Goal: Navigation & Orientation: Find specific page/section

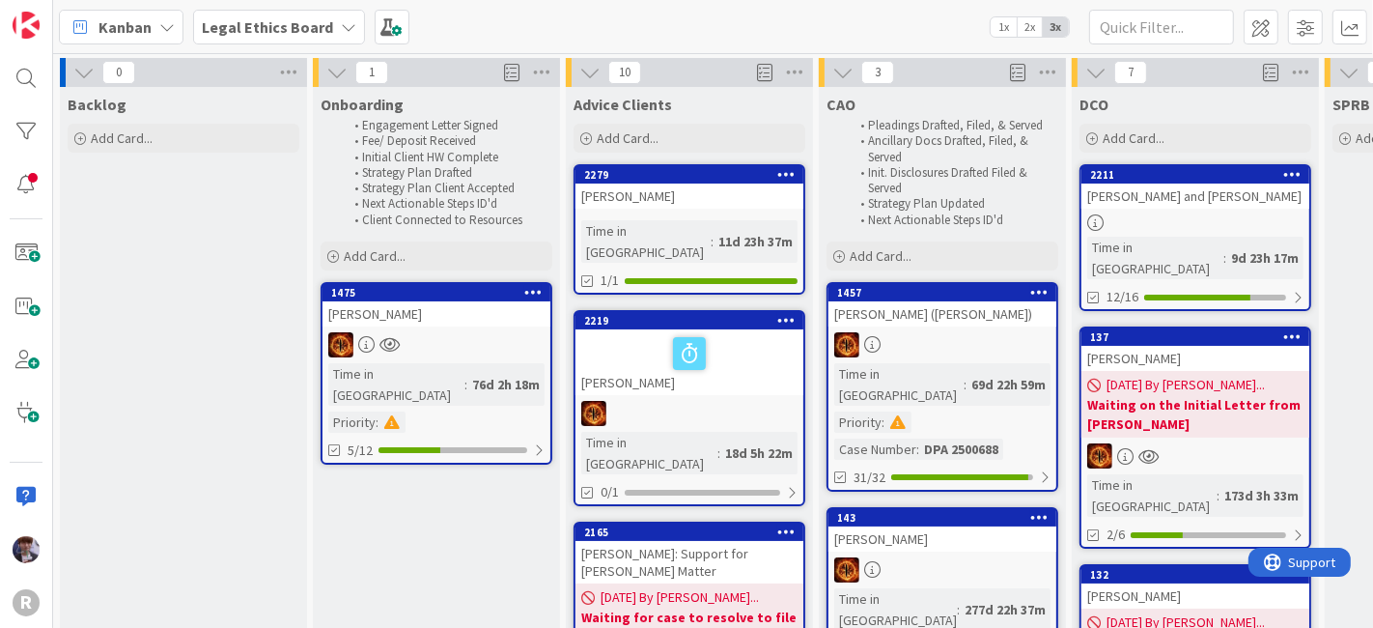
click at [137, 17] on span "Kanban" at bounding box center [124, 26] width 53 height 23
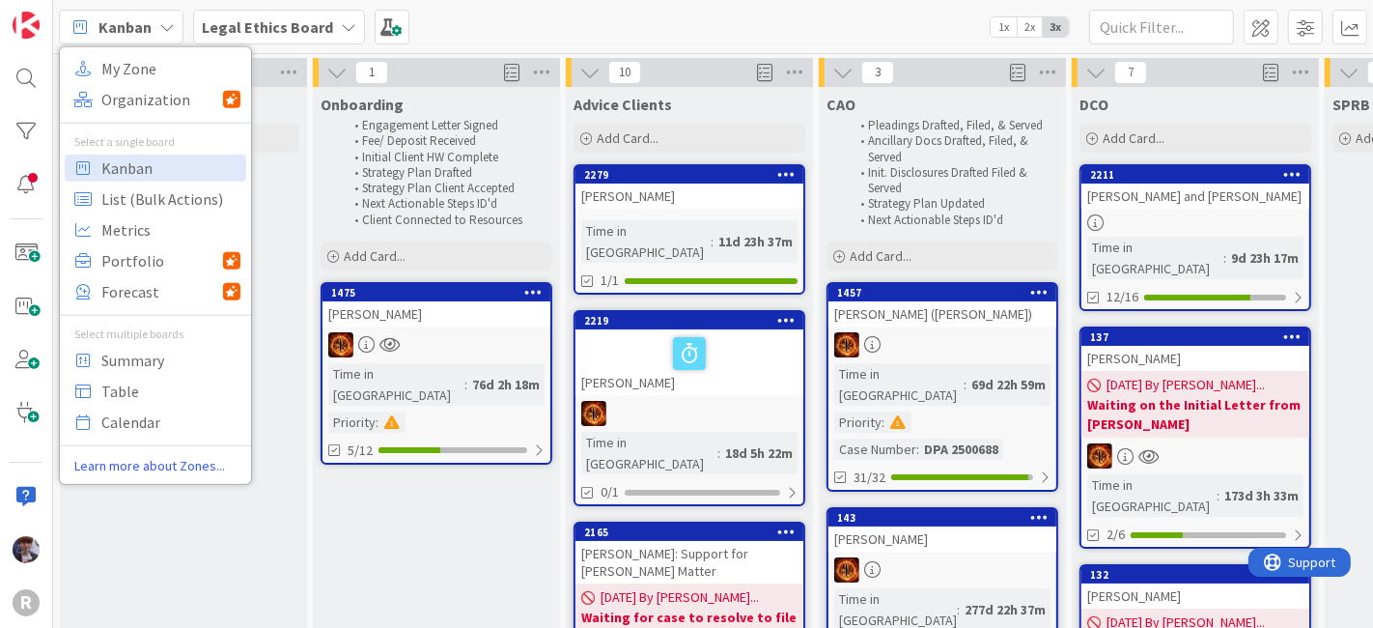
click at [317, 31] on b "Legal Ethics Board" at bounding box center [267, 26] width 131 height 19
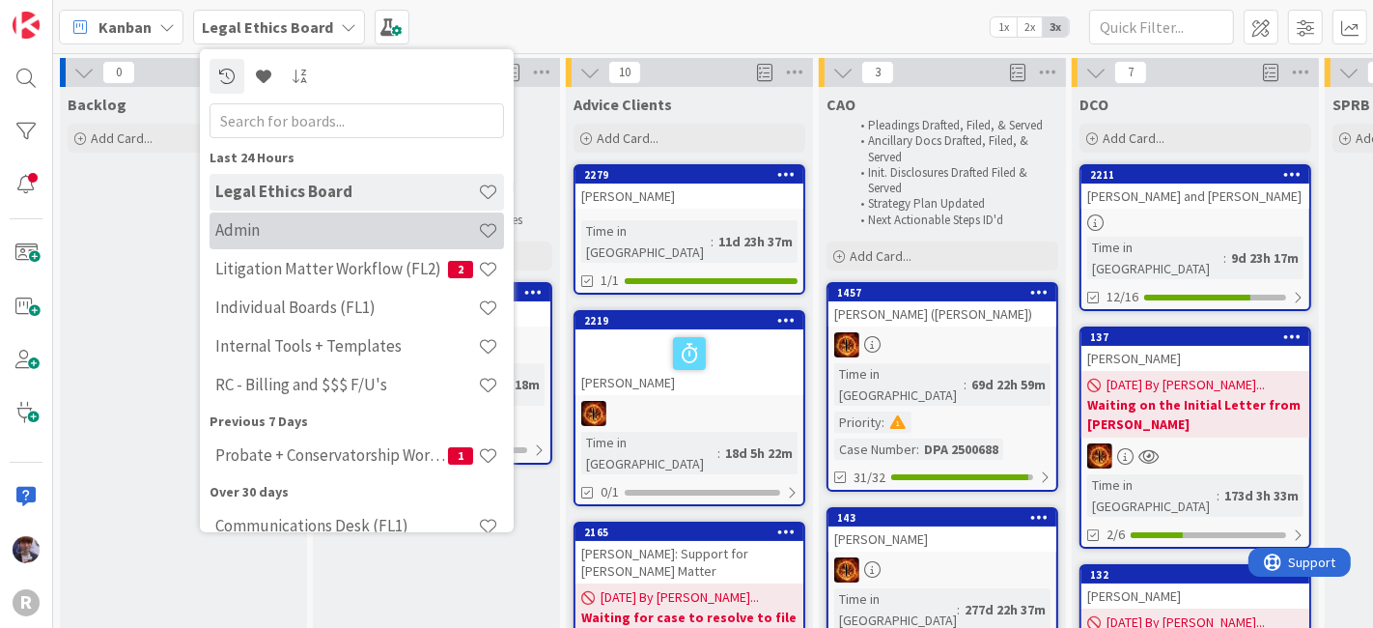
click at [297, 211] on div "Admin" at bounding box center [356, 229] width 294 height 37
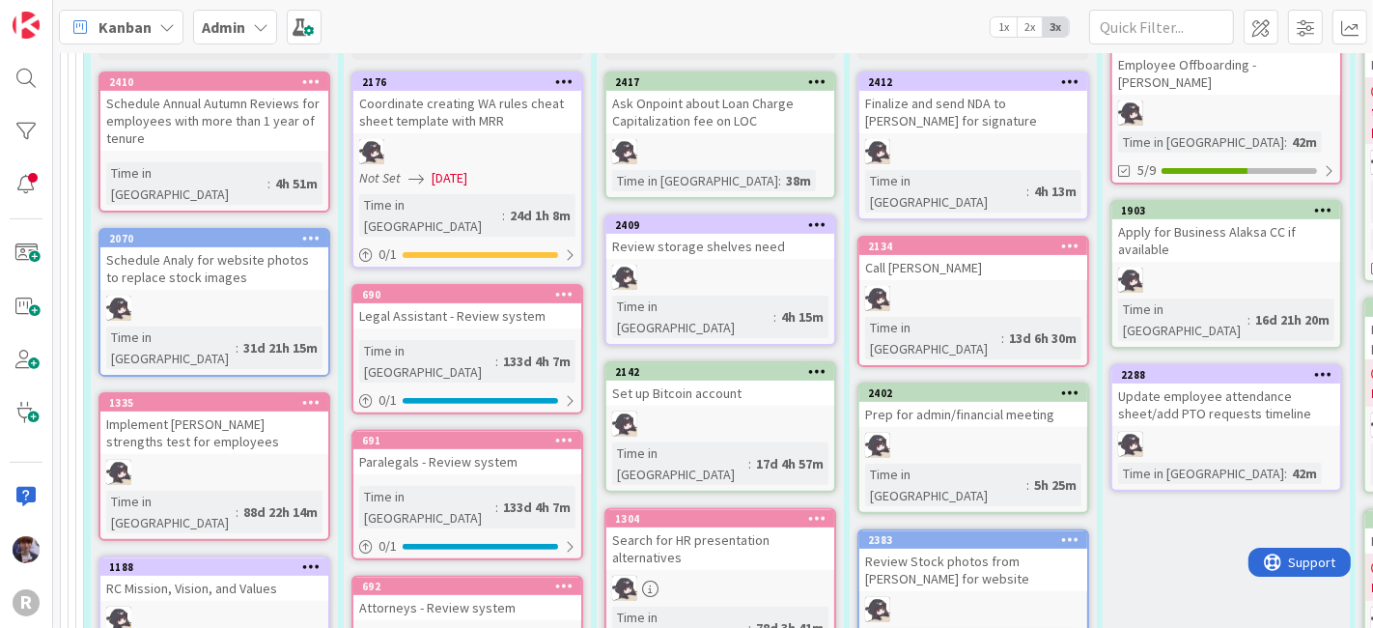
scroll to position [427, 0]
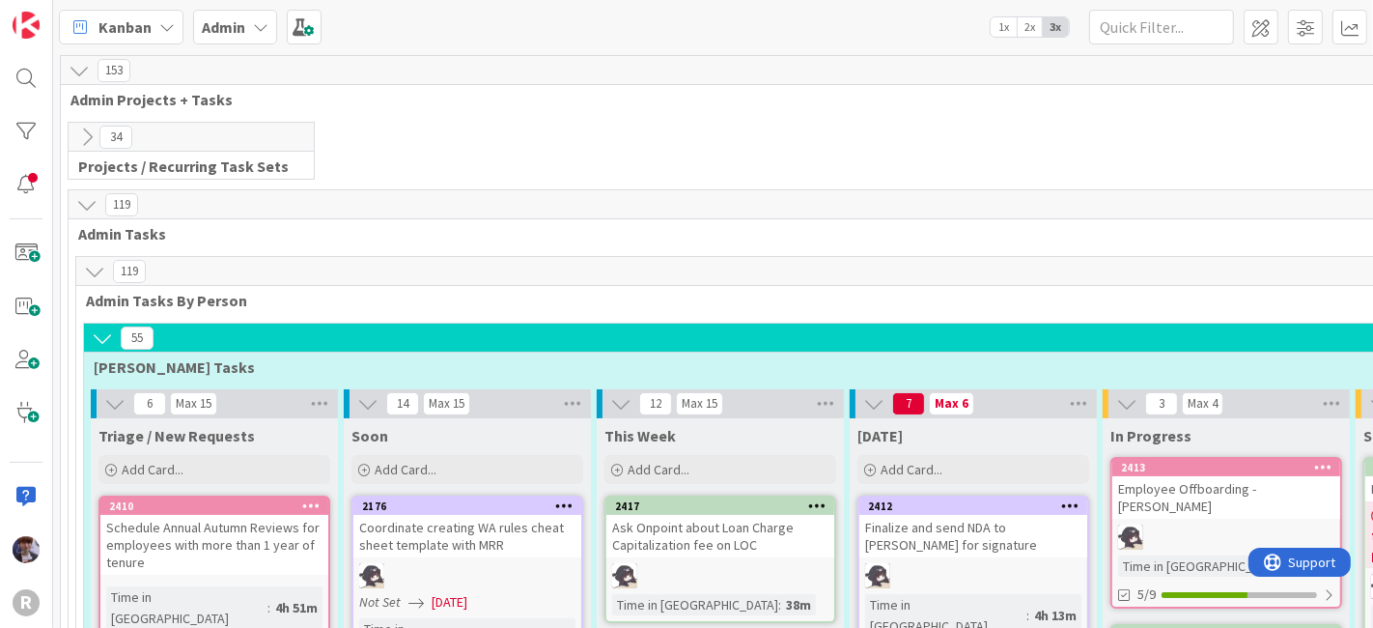
scroll to position [0, 0]
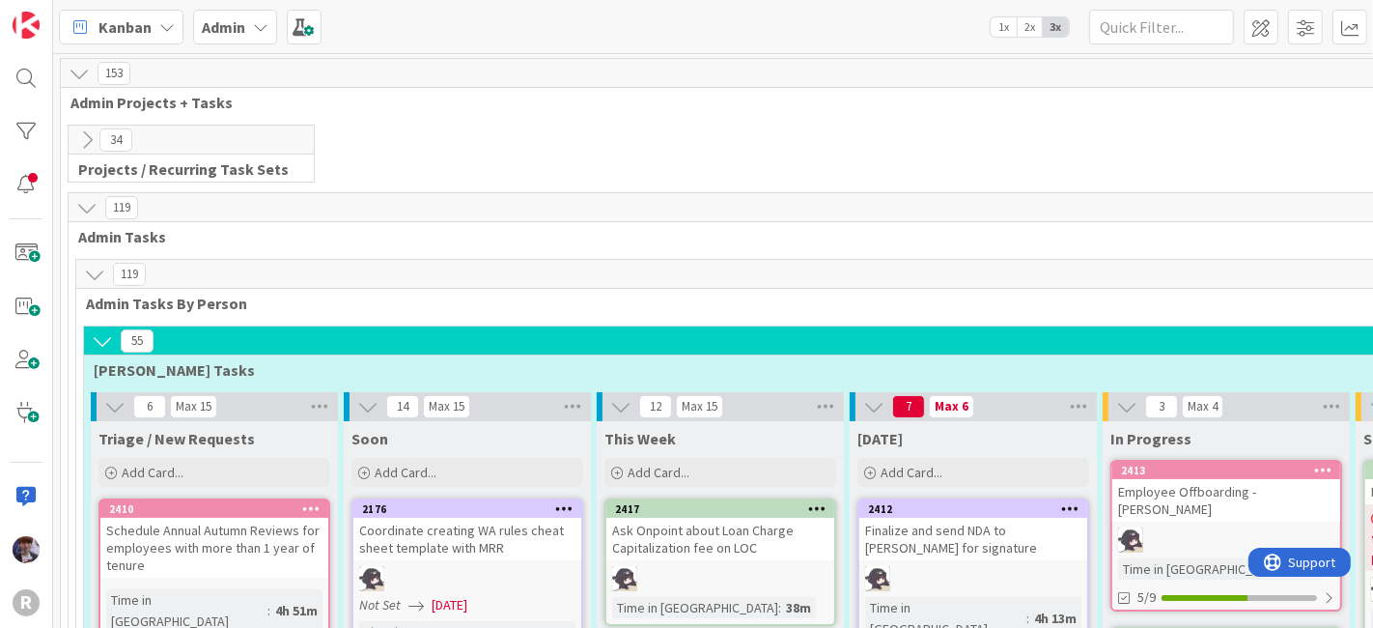
click at [81, 142] on icon at bounding box center [86, 139] width 21 height 21
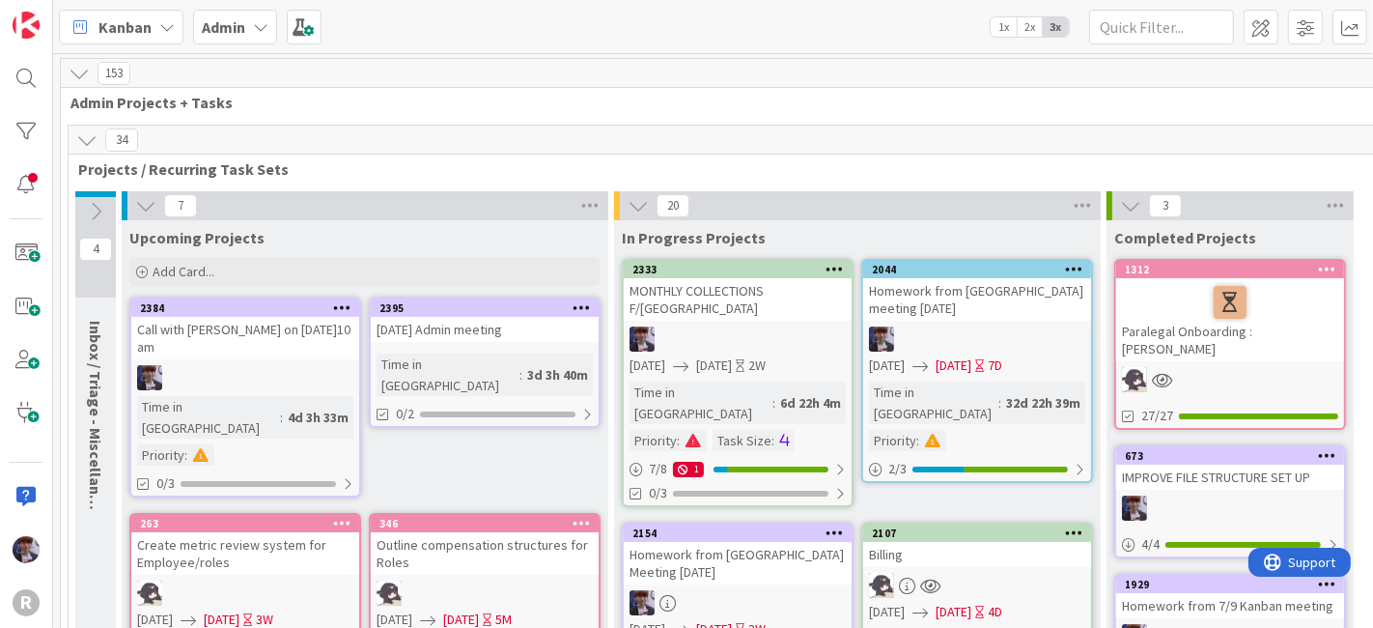
click at [565, 324] on div "Aug. 18 Admin meeting" at bounding box center [485, 329] width 228 height 25
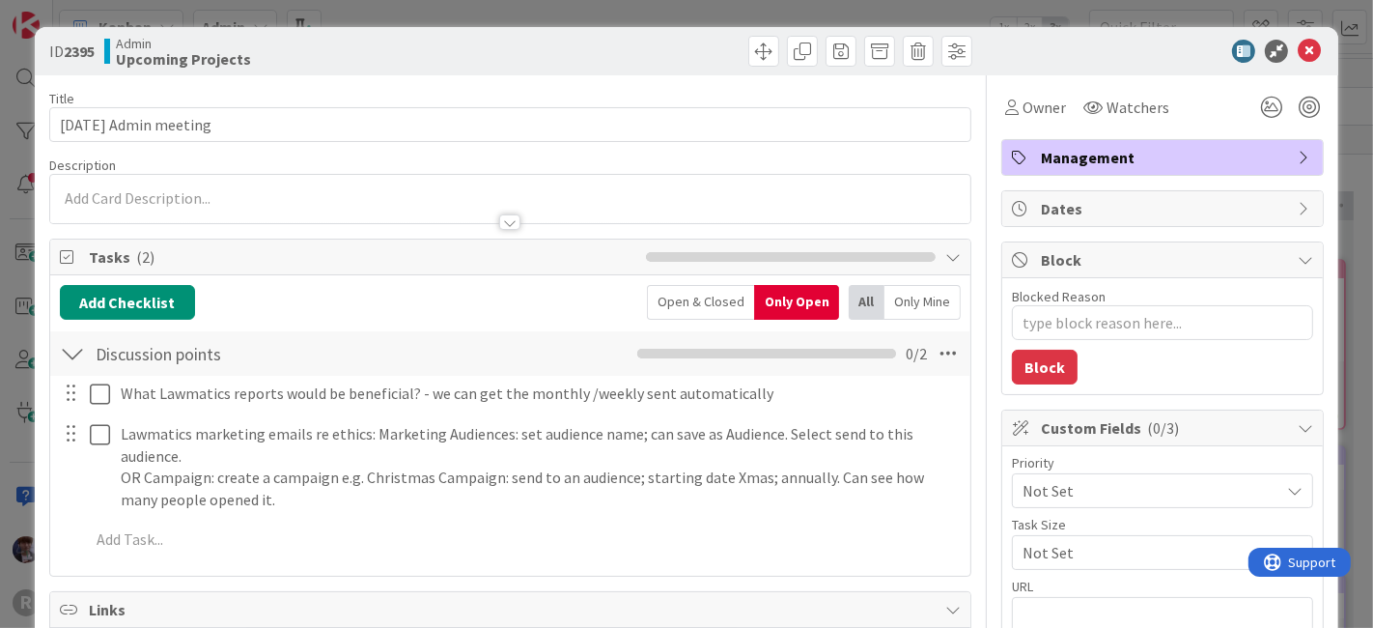
click at [15, 438] on div "ID 2395 Admin Upcoming Projects Title 21 / 128 Aug. 18 Admin meeting Descriptio…" at bounding box center [686, 314] width 1373 height 628
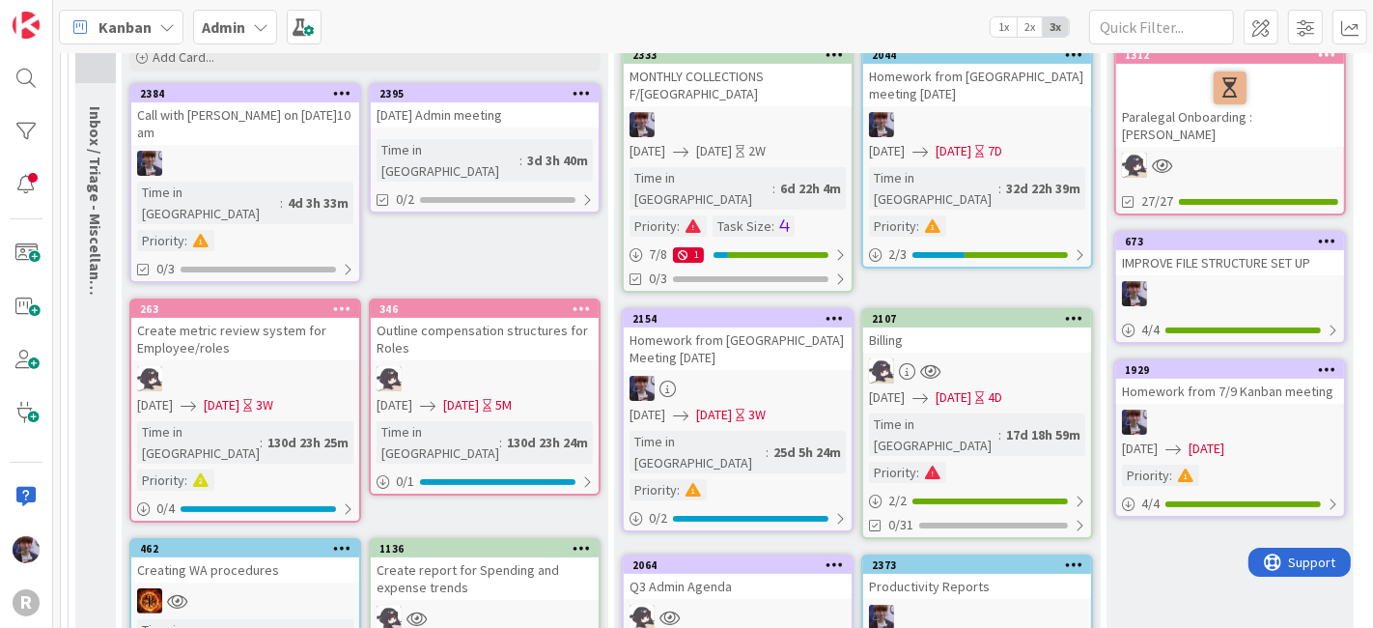
scroll to position [214, 0]
click at [492, 107] on div "Aug. 18 Admin meeting" at bounding box center [485, 114] width 228 height 25
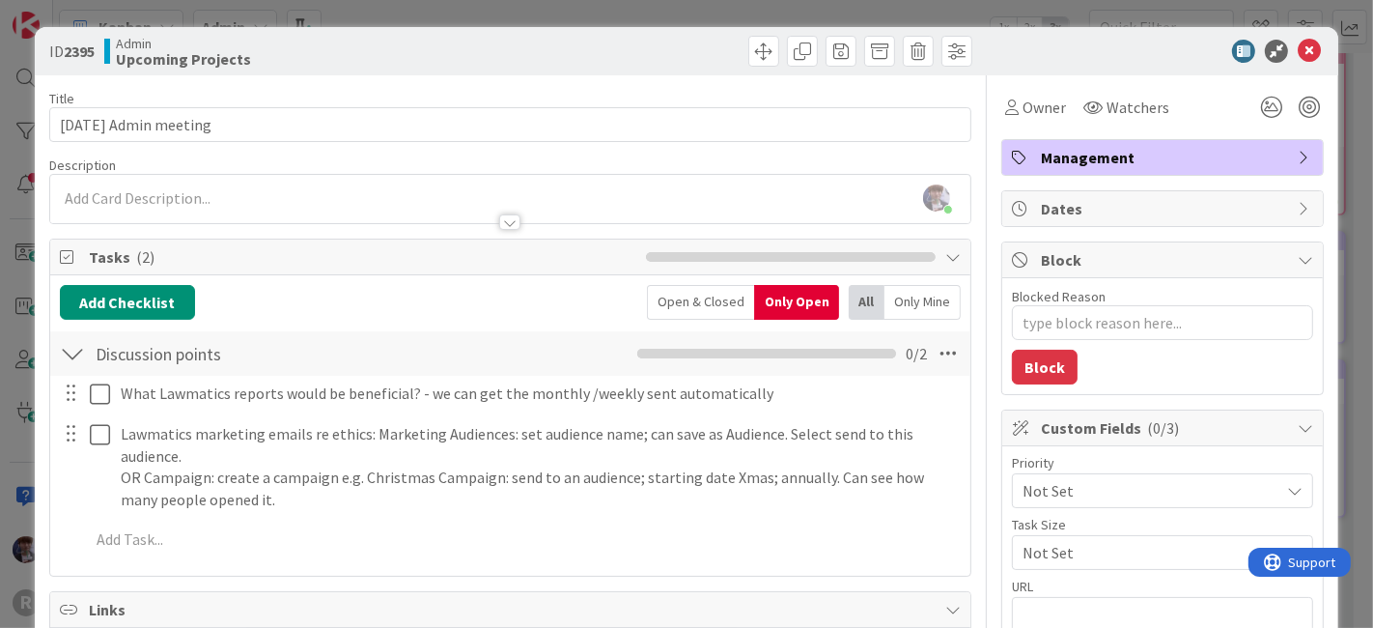
click at [19, 446] on div "ID 2395 Admin Upcoming Projects Title 21 / 128 Aug. 18 Admin meeting Descriptio…" at bounding box center [686, 314] width 1373 height 628
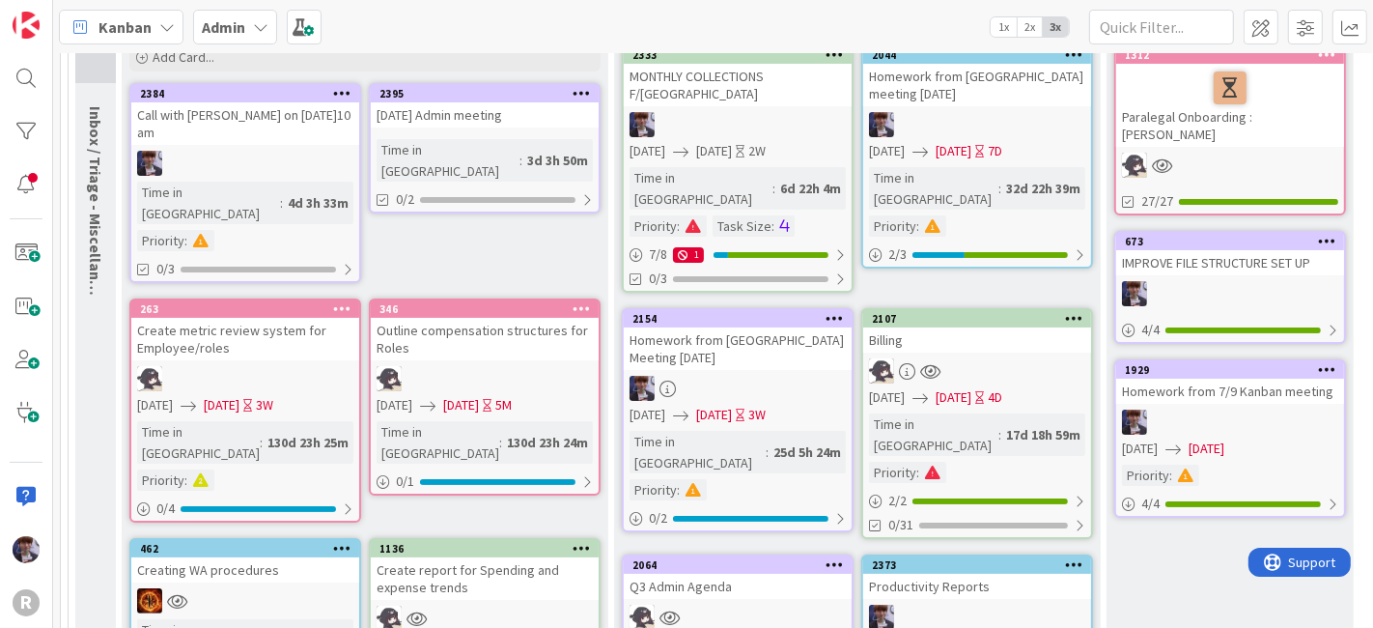
click at [499, 115] on div "Aug. 18 Admin meeting" at bounding box center [485, 114] width 228 height 25
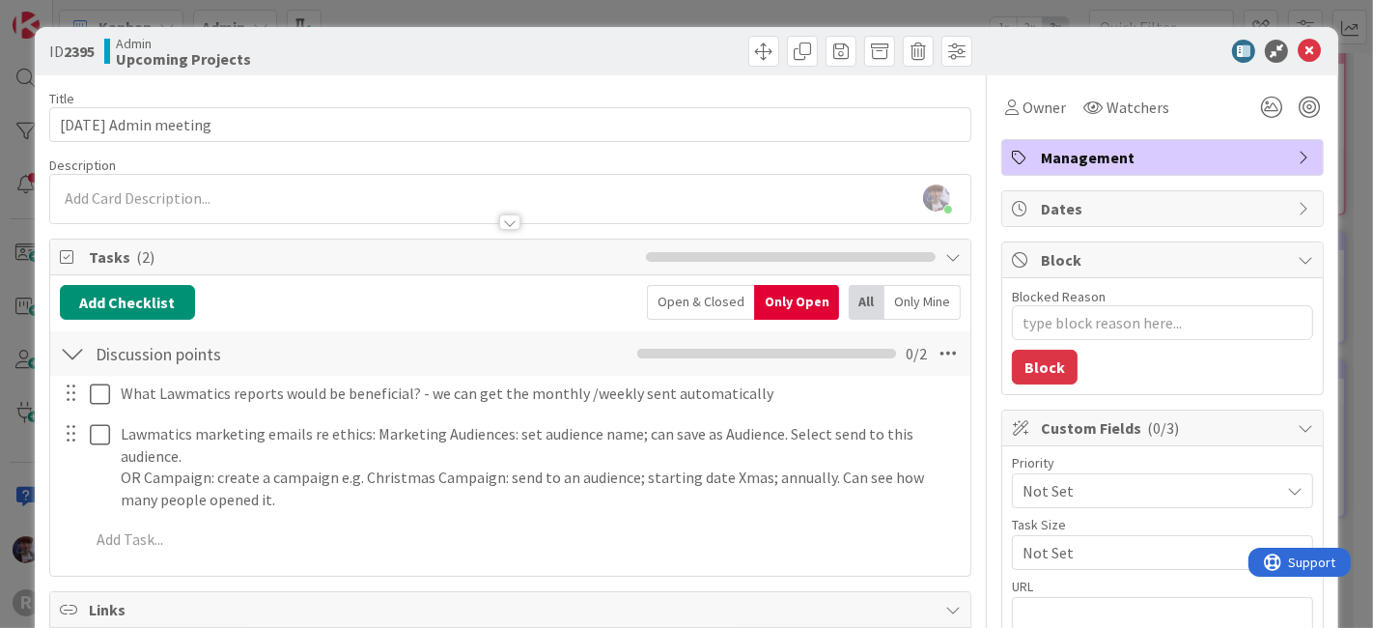
click at [23, 457] on div "ID 2395 Admin Upcoming Projects Title 21 / 128 Aug. 18 Admin meeting Descriptio…" at bounding box center [686, 314] width 1373 height 628
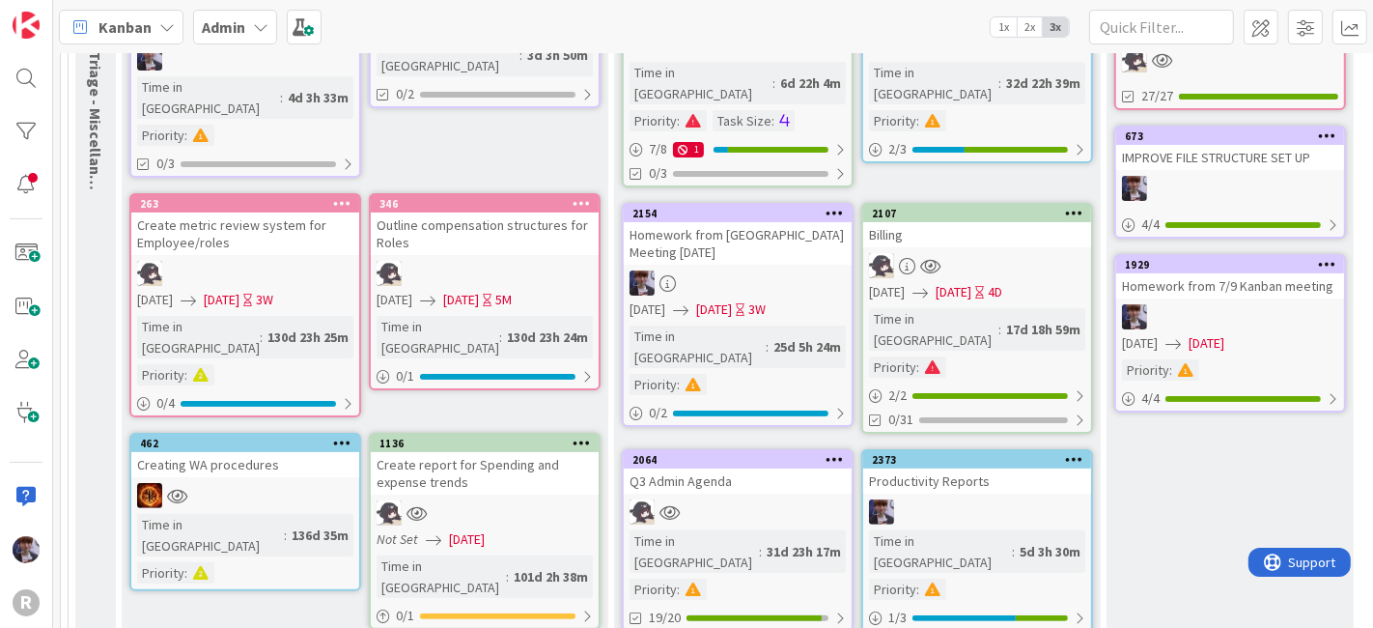
scroll to position [321, 0]
click at [738, 448] on link "2064 Q3 Admin Agenda Time in Column : 31d 23h 17m Priority : 19/20" at bounding box center [738, 539] width 232 height 182
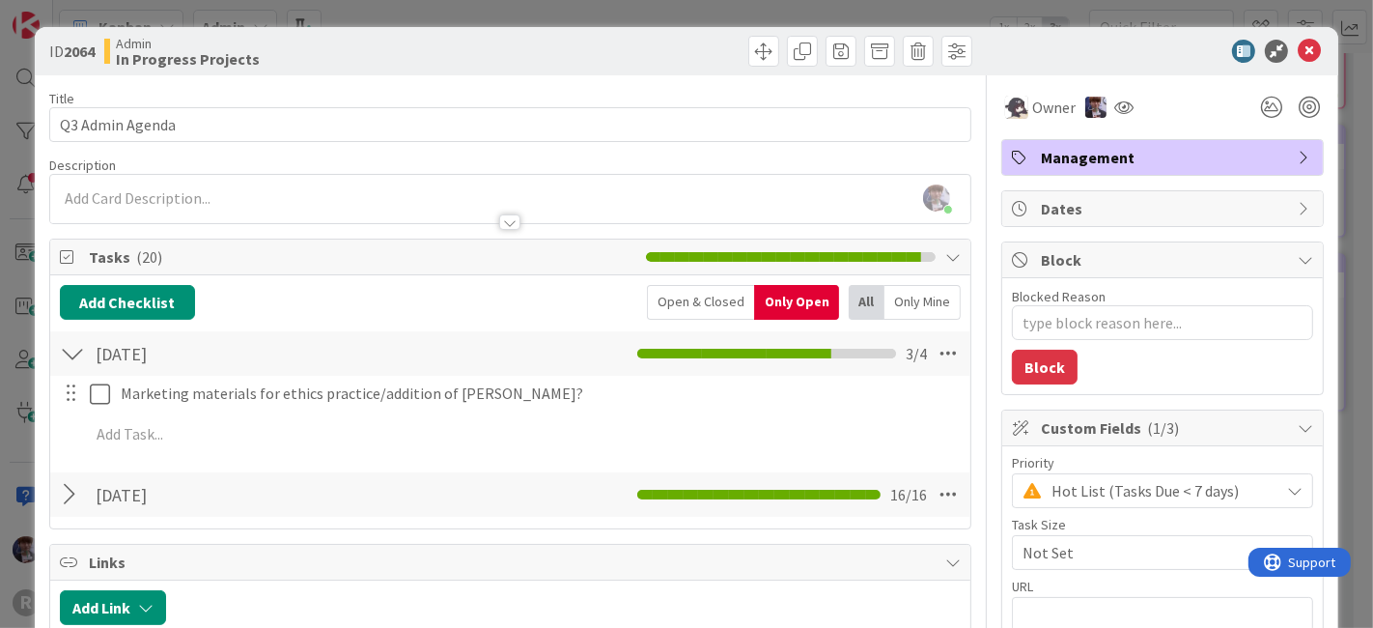
click at [73, 497] on div at bounding box center [72, 494] width 25 height 35
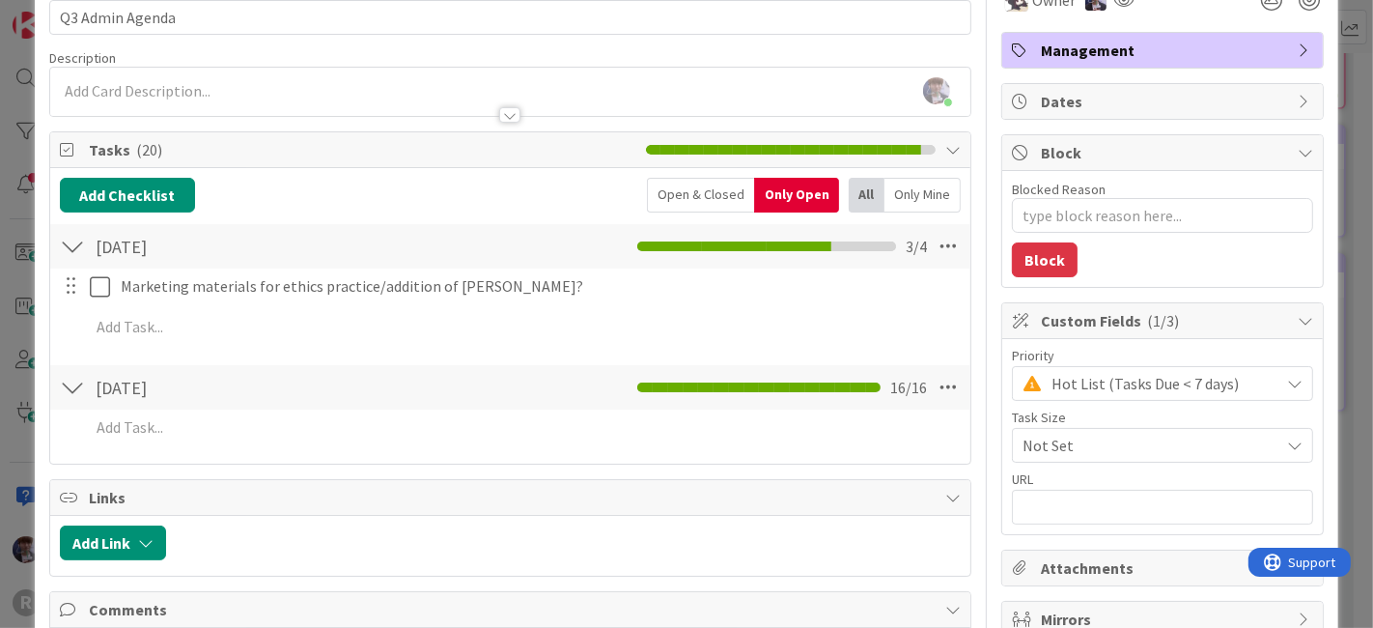
click at [672, 185] on div "Open & Closed" at bounding box center [700, 195] width 107 height 35
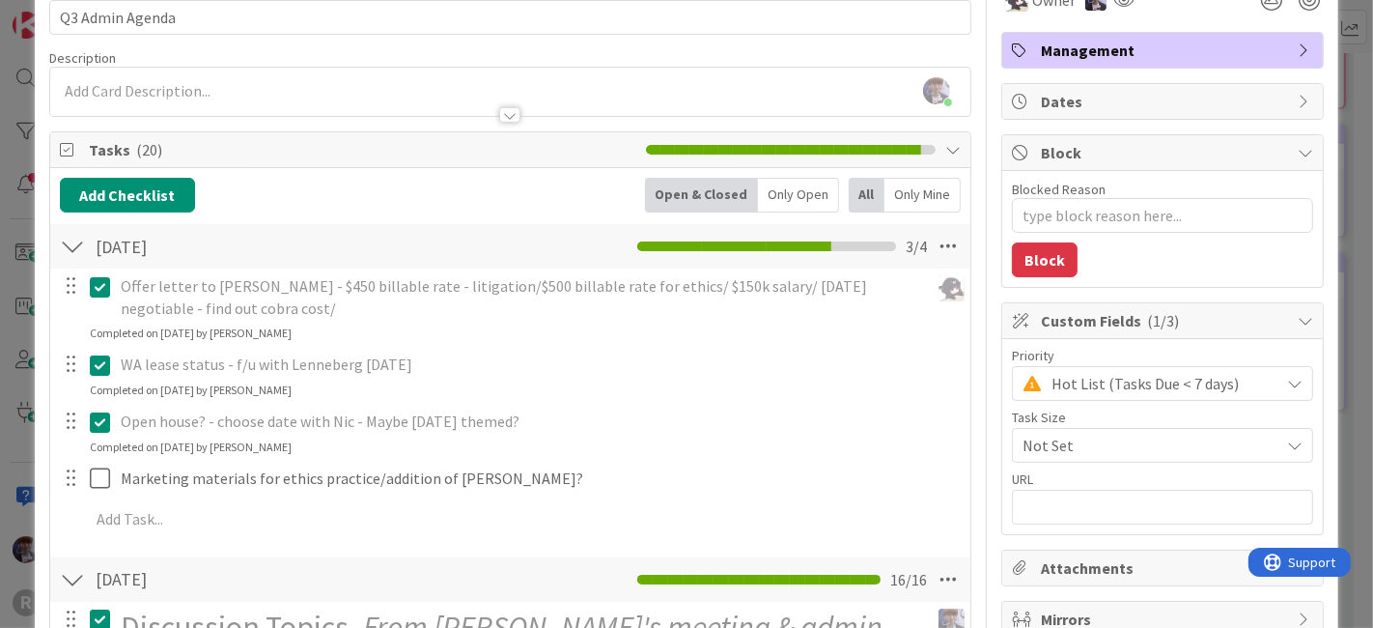
type textarea "x"
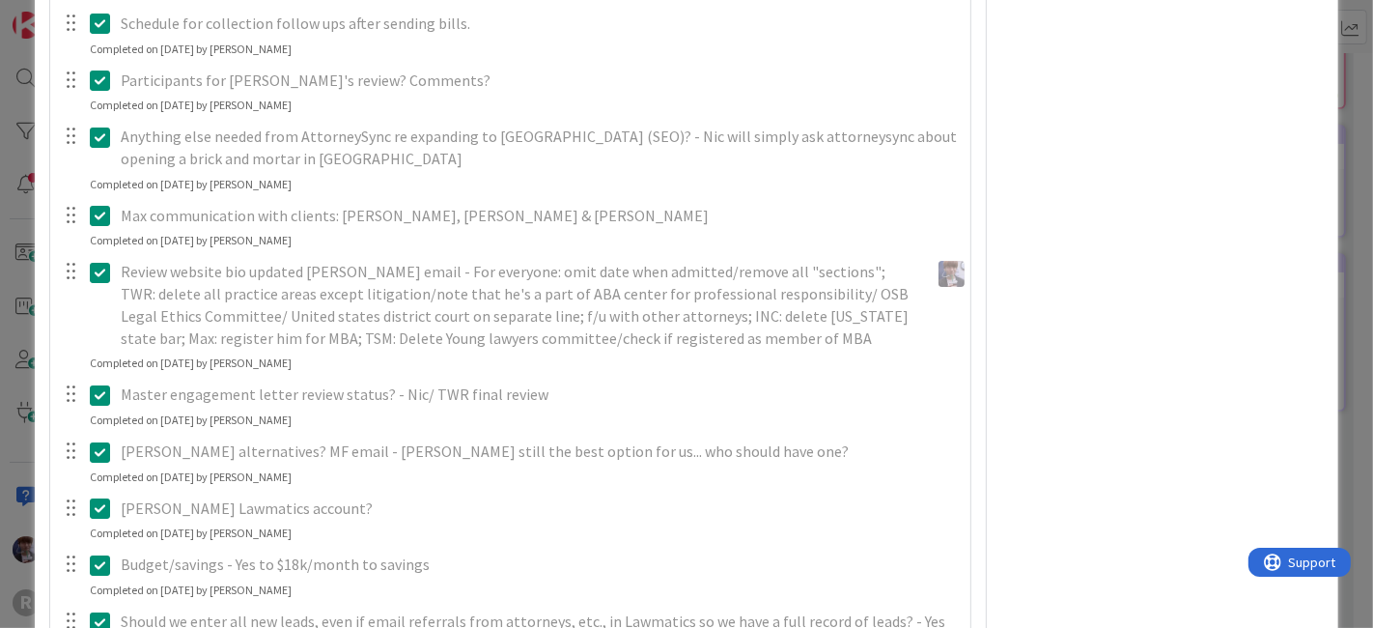
scroll to position [1032, 0]
click at [8, 429] on div "ID 2064 Admin In Progress Projects Title 16 / 128 Q3 Admin Agenda Description M…" at bounding box center [686, 314] width 1373 height 628
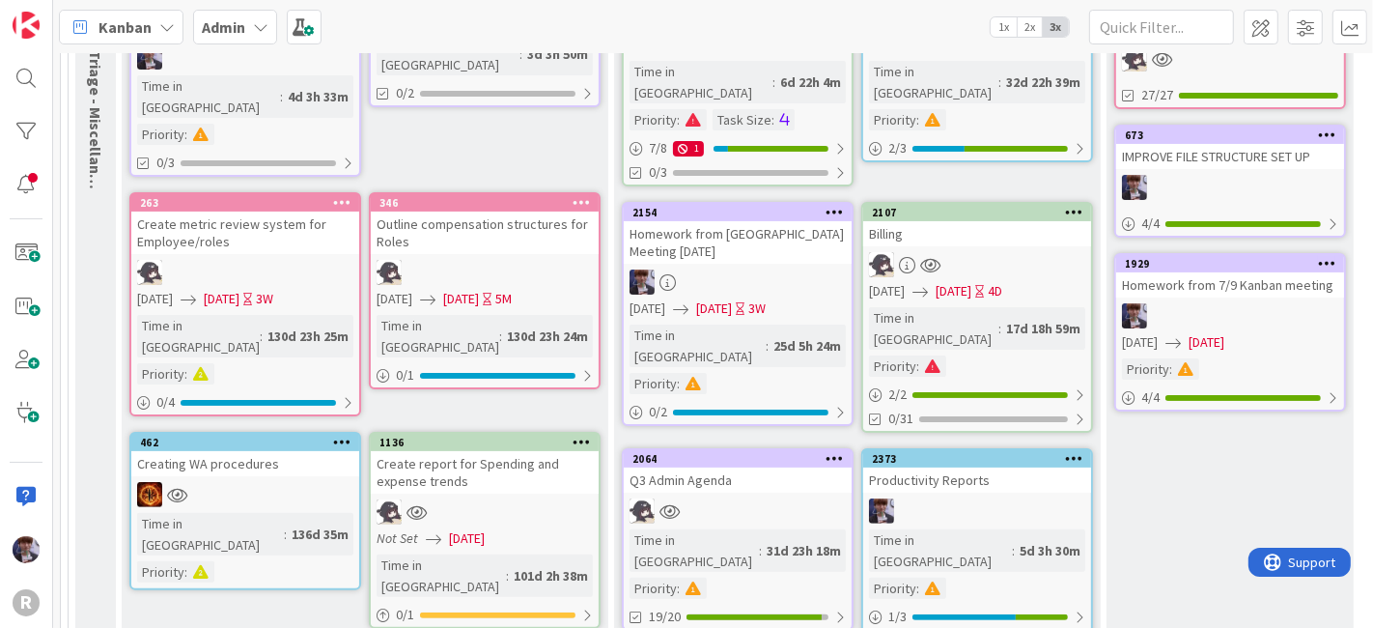
click at [130, 18] on span "Kanban" at bounding box center [124, 26] width 53 height 23
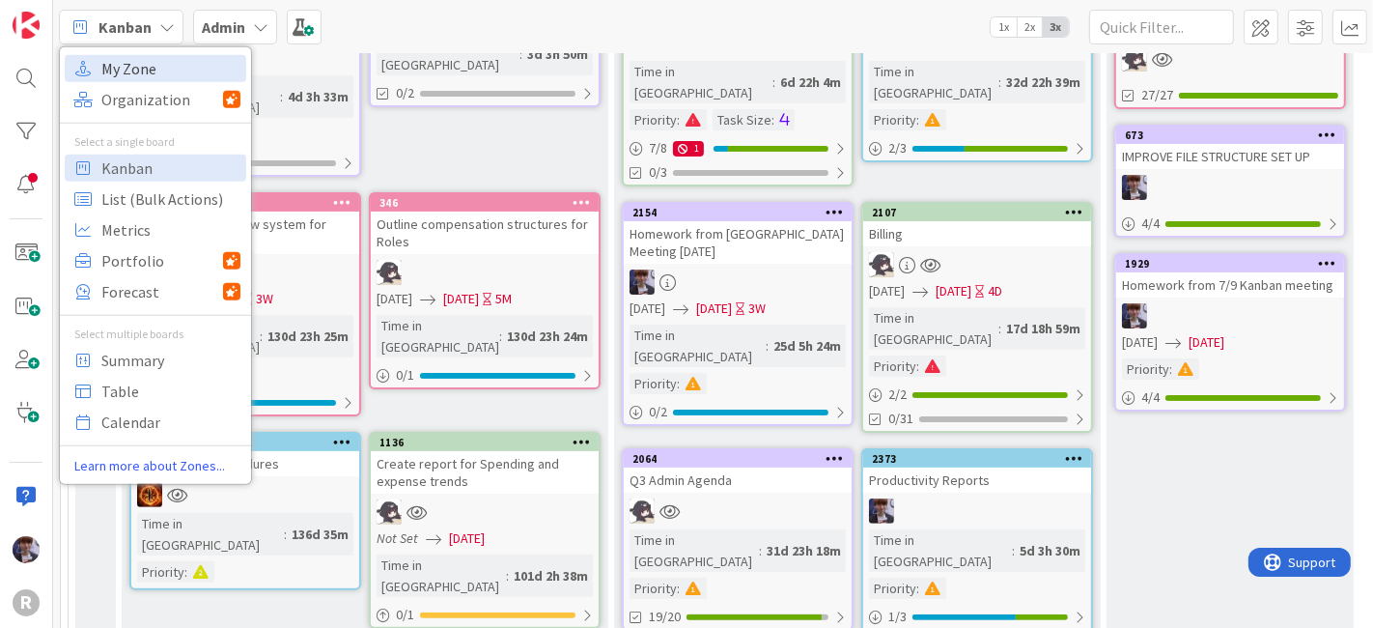
click at [119, 71] on span "My Zone" at bounding box center [170, 67] width 139 height 29
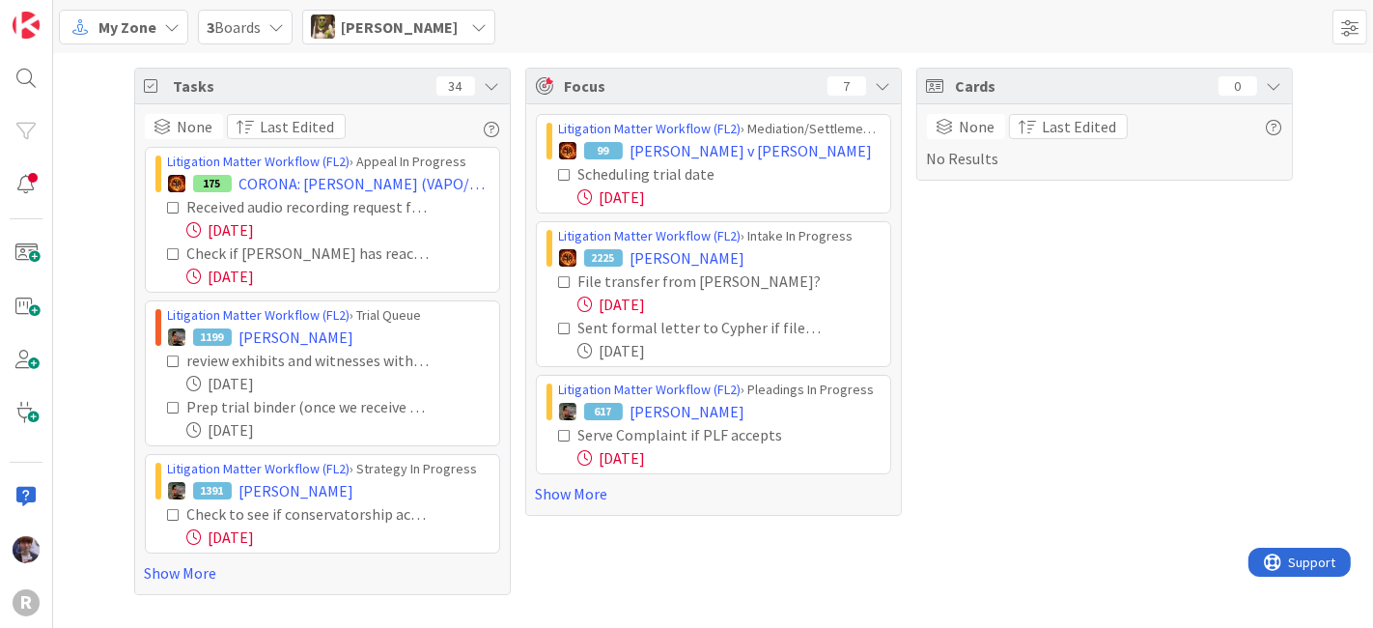
click at [360, 46] on div "My Zone 3 Boards Devine Gines" at bounding box center [713, 26] width 1320 height 53
click at [369, 31] on span "Devine Gines" at bounding box center [399, 26] width 117 height 23
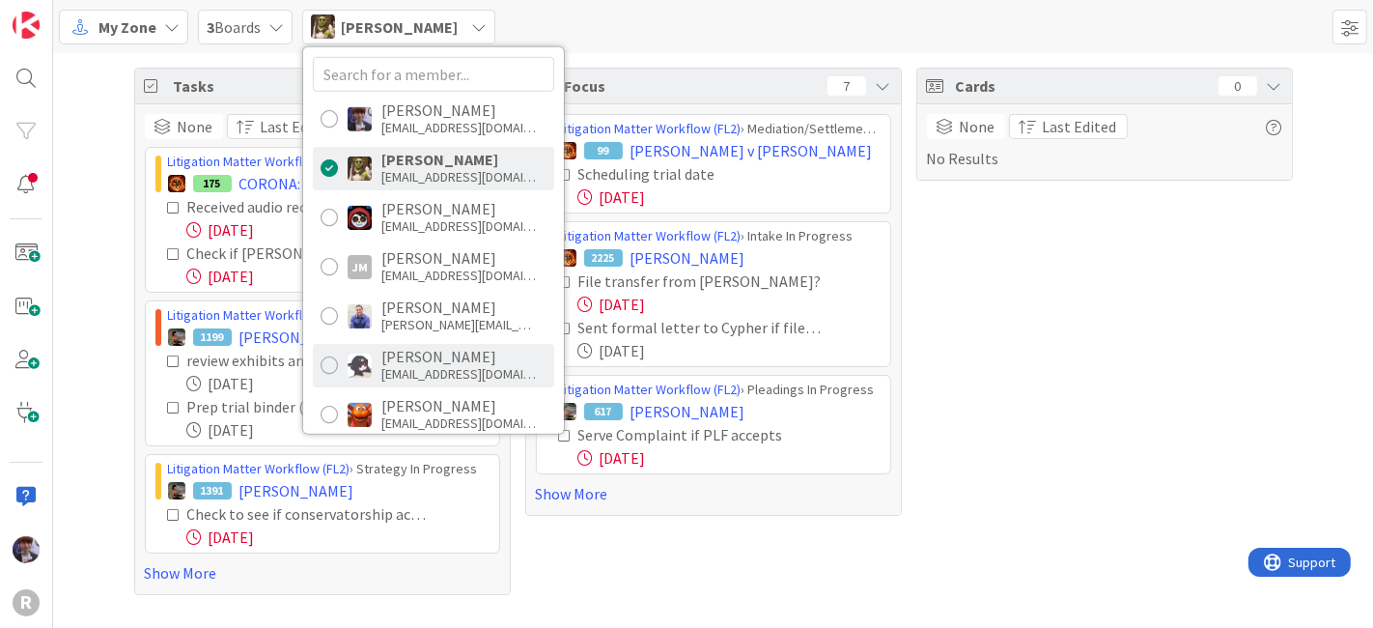
click at [436, 345] on div "Kelly Nguyen knguyen@reutercorbett.com" at bounding box center [433, 364] width 241 height 43
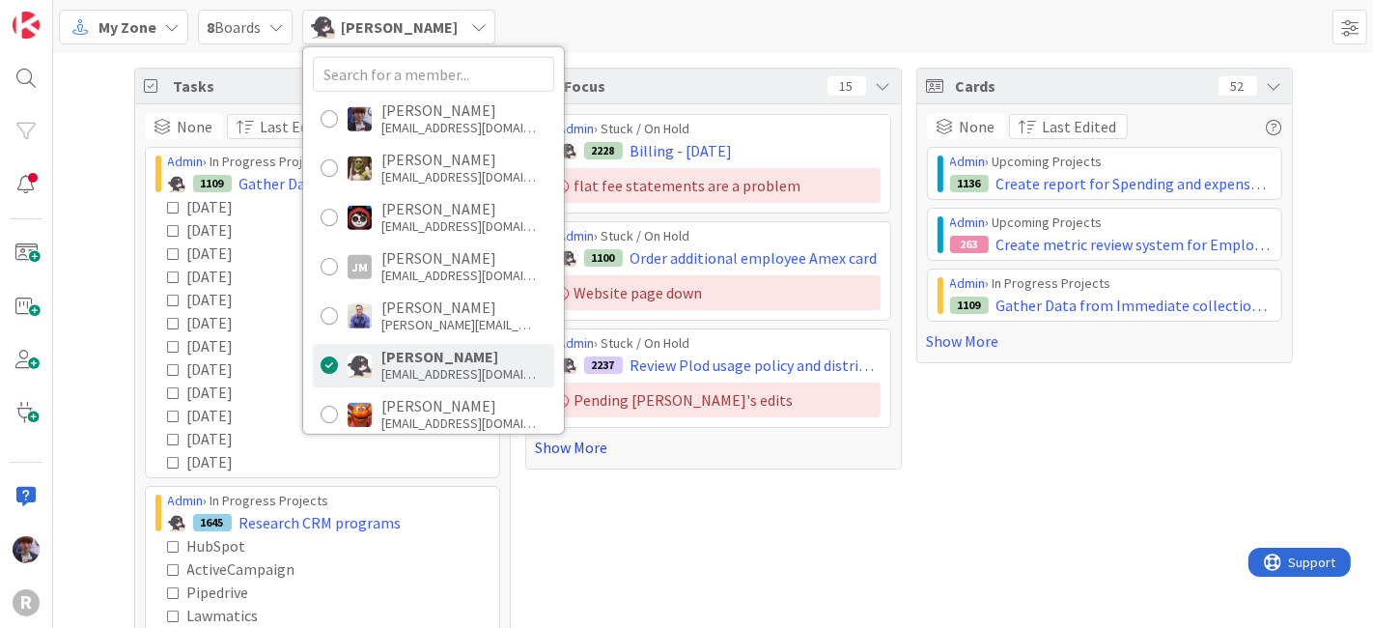
click at [584, 438] on link "Show More" at bounding box center [713, 446] width 355 height 23
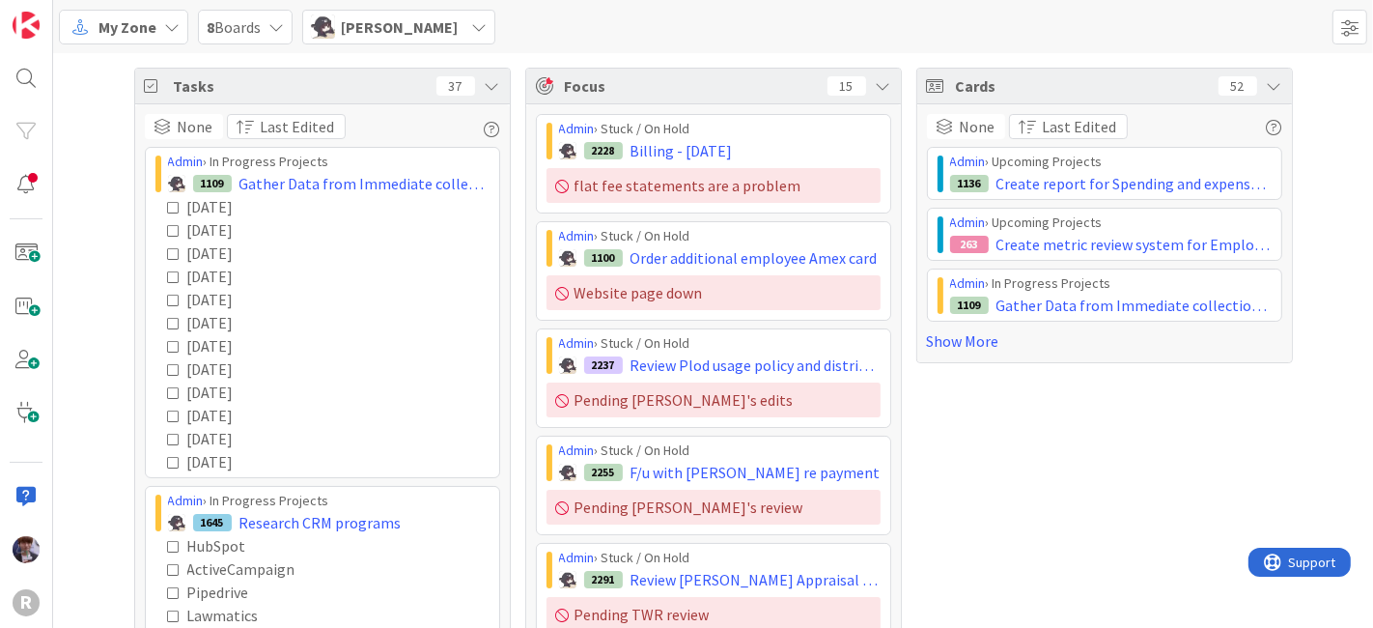
click at [490, 87] on icon at bounding box center [492, 85] width 15 height 15
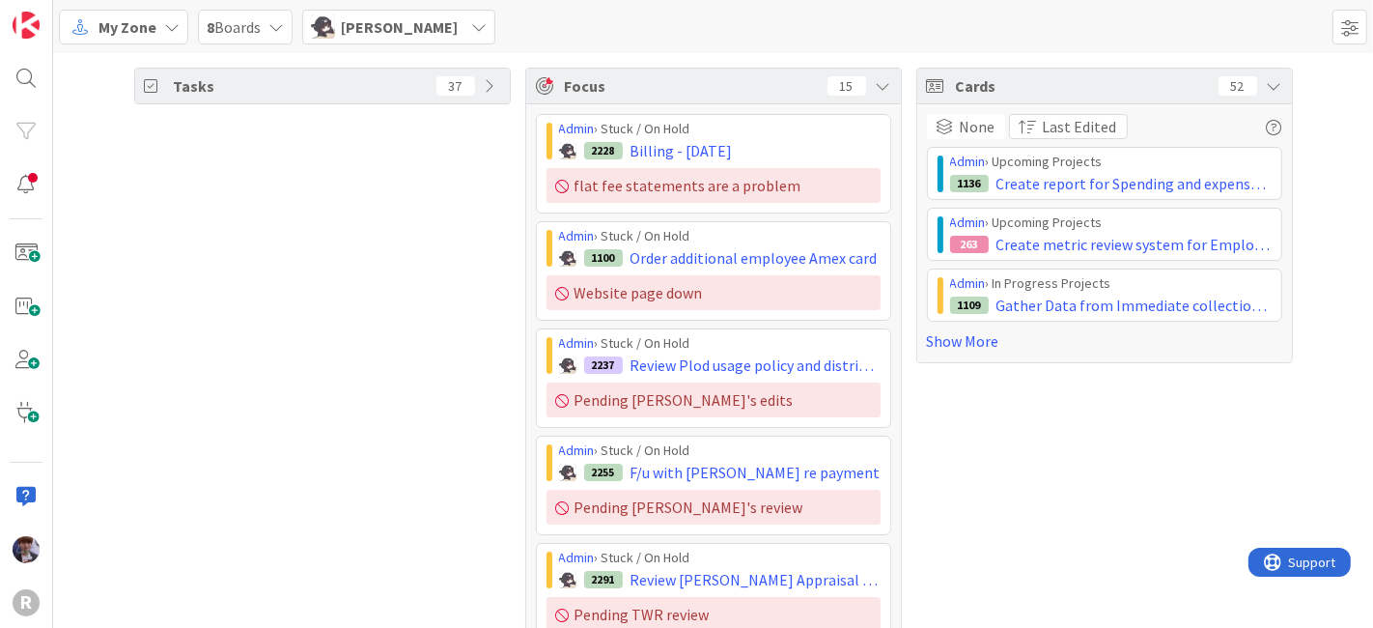
click at [160, 42] on div "My Zone" at bounding box center [123, 27] width 129 height 35
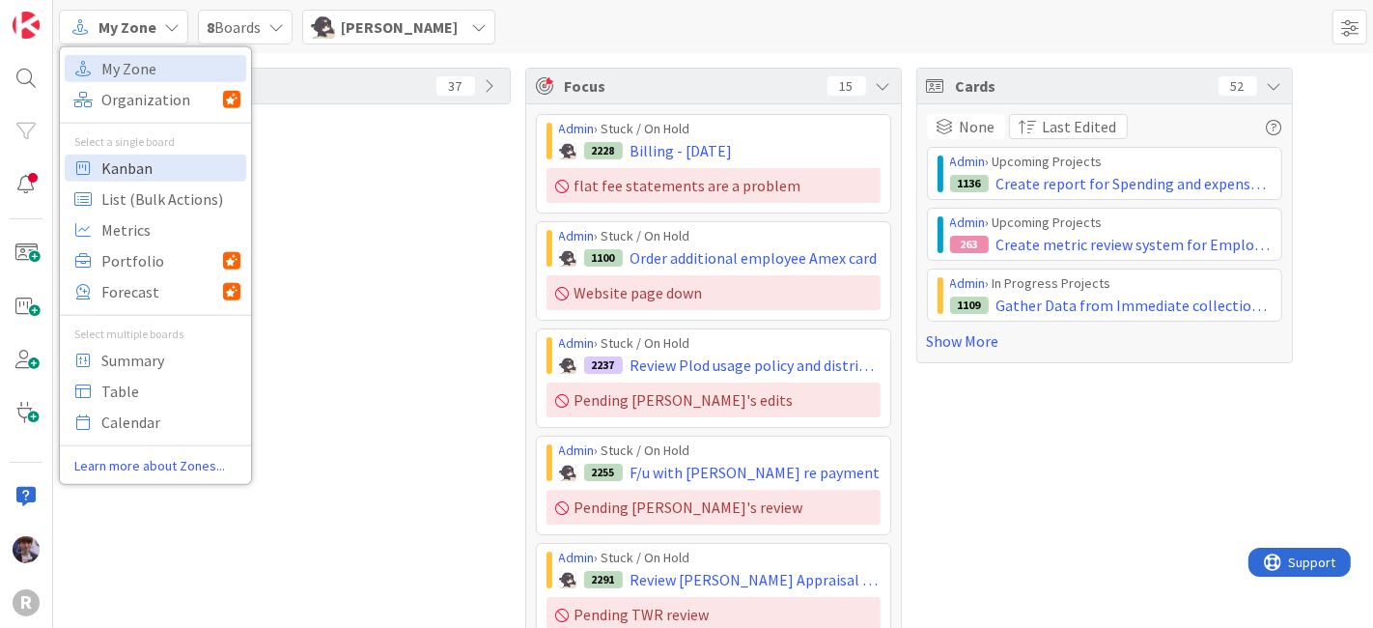
click at [154, 159] on span "Kanban" at bounding box center [170, 167] width 139 height 29
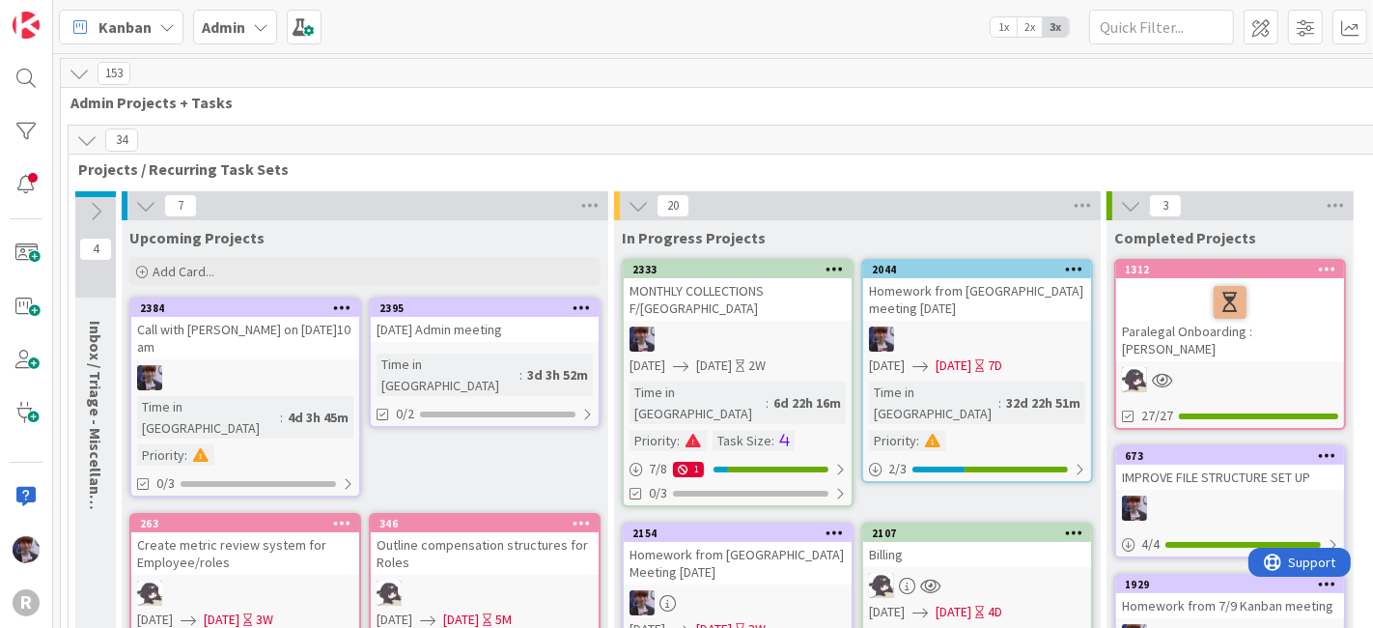
click at [88, 142] on icon at bounding box center [86, 139] width 21 height 21
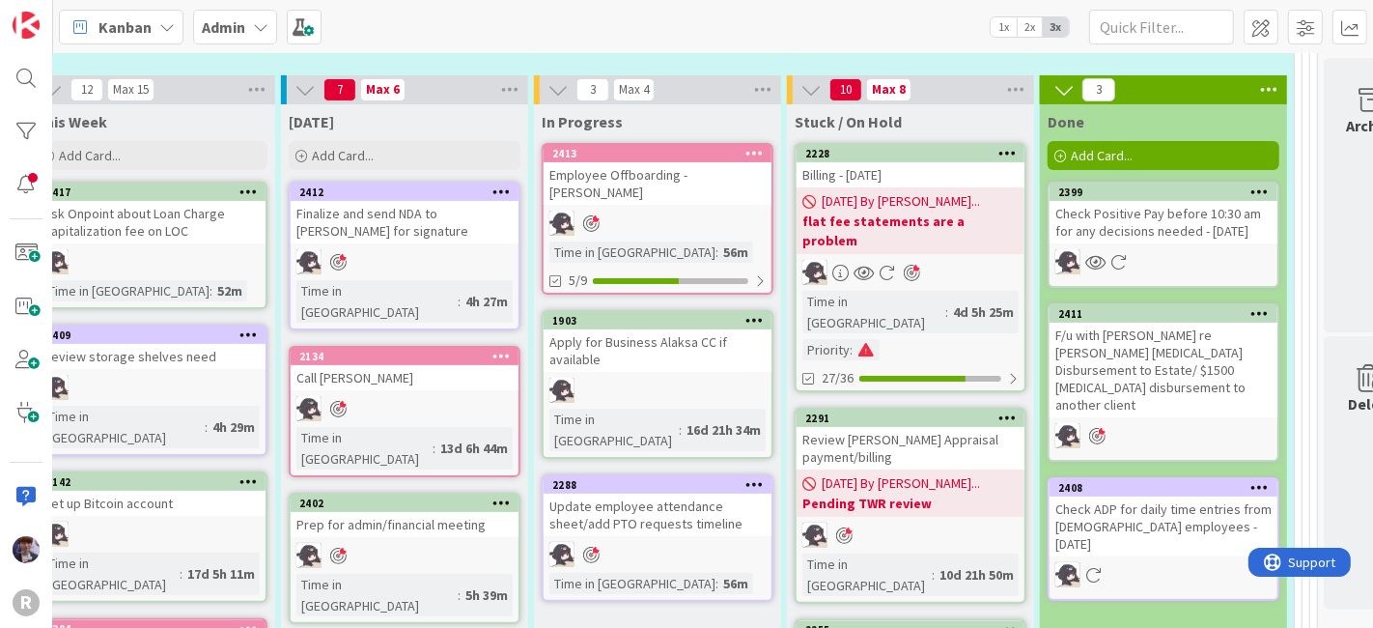
scroll to position [317, 634]
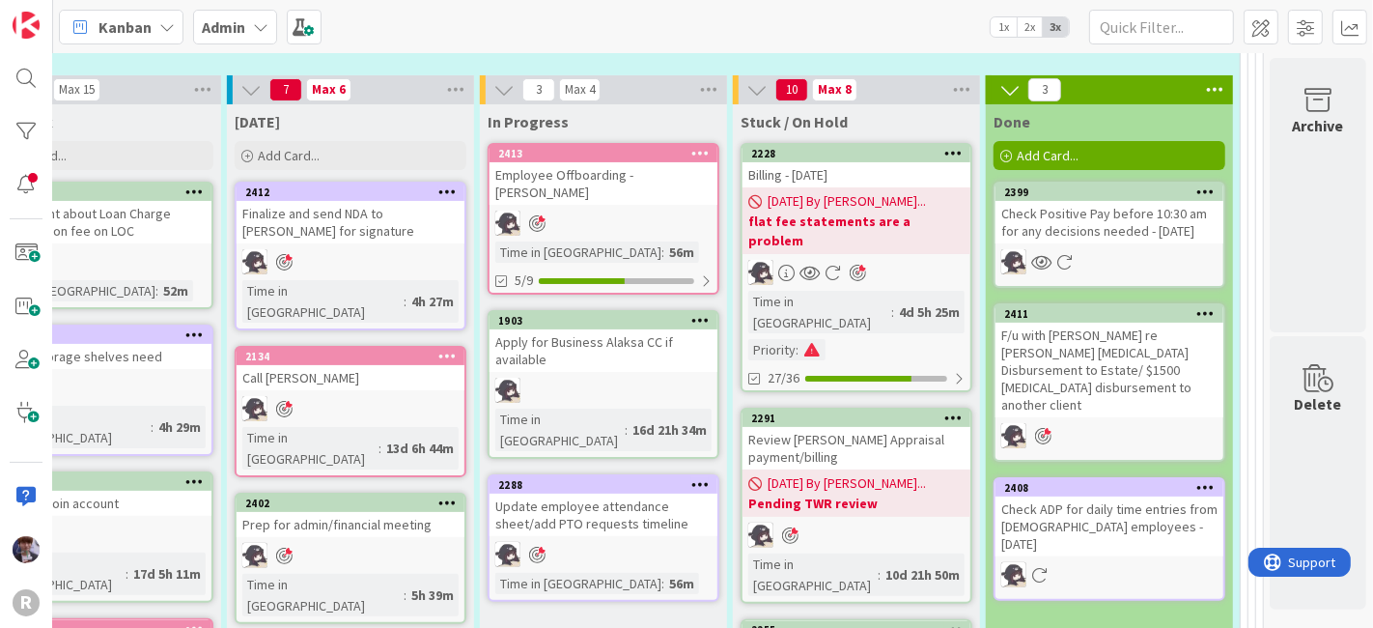
click at [851, 24] on div "Kanban Admin 1x 2x 3x" at bounding box center [713, 26] width 1320 height 53
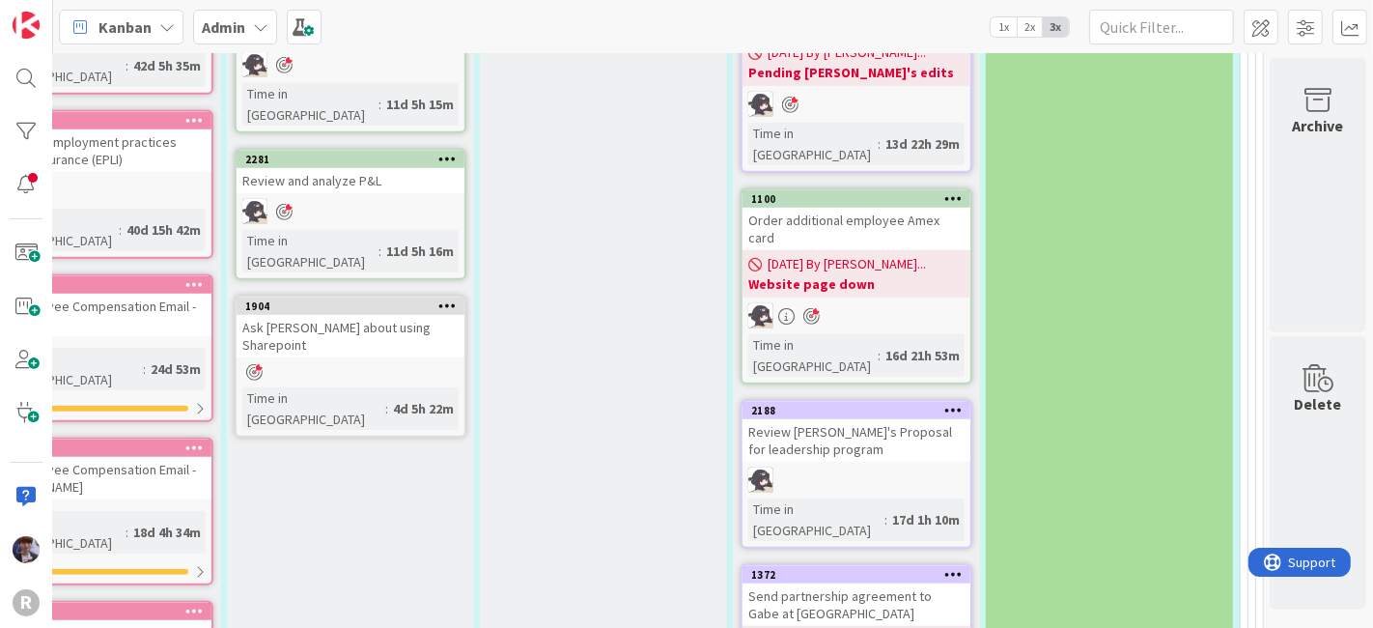
scroll to position [1153, 634]
click at [495, 280] on div "In Progress 2413 Employee Offboarding - Stacey Burzota Time in Column : 56m 5/9…" at bounding box center [603, 445] width 247 height 2354
drag, startPoint x: 569, startPoint y: 182, endPoint x: 590, endPoint y: 154, distance: 35.1
click at [569, 176] on div "In Progress 2413 Employee Offboarding - Stacey Burzota Time in Column : 56m 5/9…" at bounding box center [603, 445] width 247 height 2354
click at [490, 409] on div "In Progress 2413 Employee Offboarding - Stacey Burzota Time in Column : 56m 5/9…" at bounding box center [603, 445] width 247 height 2354
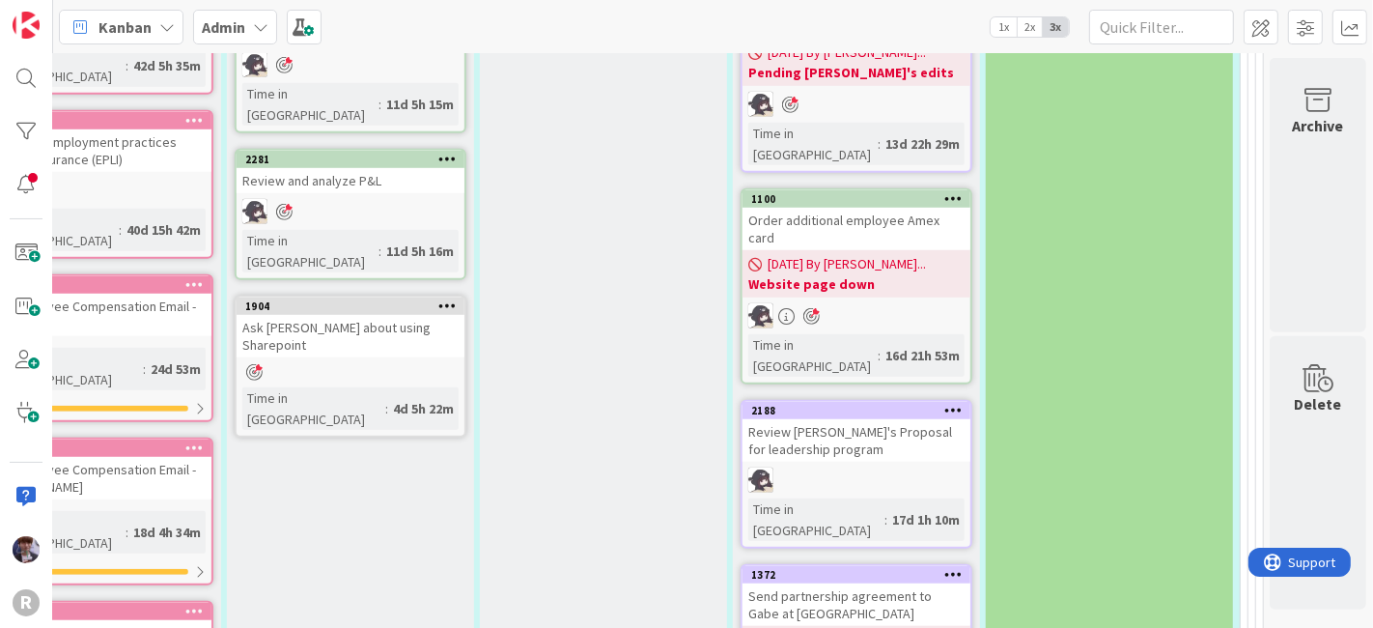
click at [627, 145] on div "In Progress 2413 Employee Offboarding - Stacey Burzota Time in Column : 56m 5/9…" at bounding box center [603, 445] width 247 height 2354
click at [532, 219] on div "In Progress 2413 Employee Offboarding - Stacey Burzota Time in Column : 56m 5/9…" at bounding box center [603, 445] width 247 height 2354
click at [558, 226] on div "In Progress 2413 Employee Offboarding - Stacey Burzota Time in Column : 56m 5/9…" at bounding box center [603, 445] width 247 height 2354
click at [637, 293] on div "In Progress 2413 Employee Offboarding - Stacey Burzota Time in Column : 56m 5/9…" at bounding box center [603, 445] width 247 height 2354
click at [480, 318] on div "In Progress 2413 Employee Offboarding - Stacey Burzota Time in Column : 56m 5/9…" at bounding box center [603, 445] width 247 height 2354
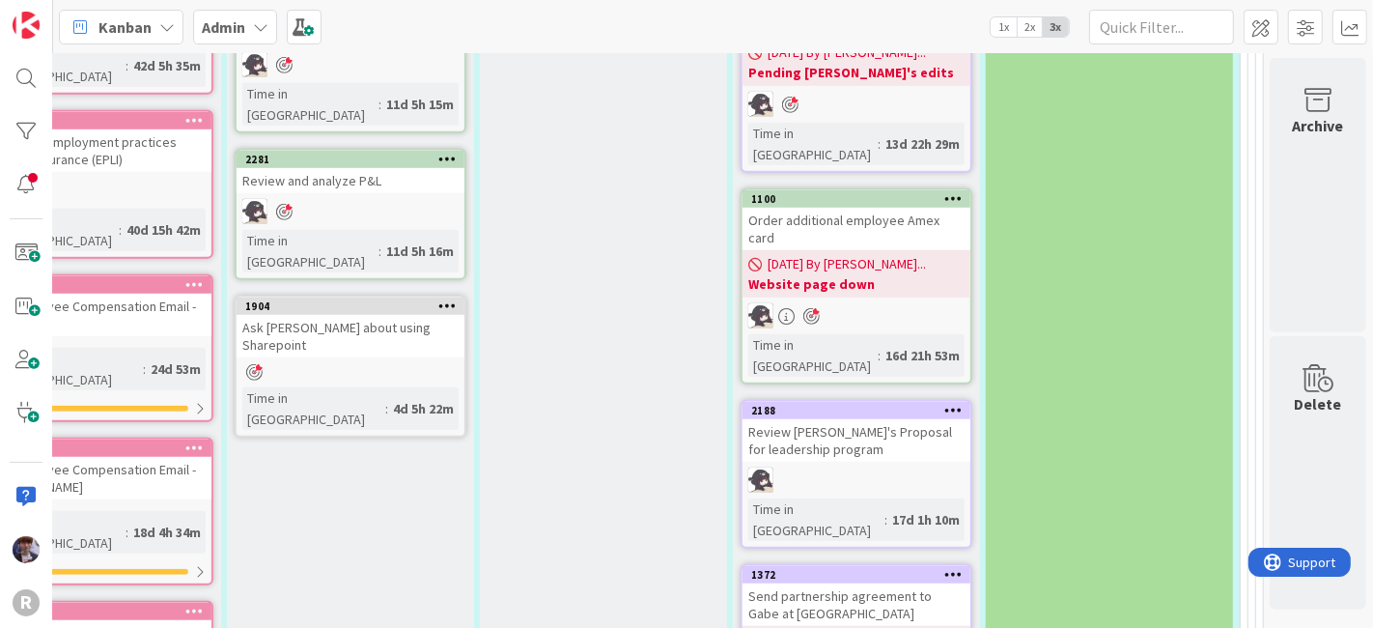
click at [491, 349] on div "In Progress 2413 Employee Offboarding - Stacey Burzota Time in Column : 56m 5/9…" at bounding box center [603, 445] width 247 height 2354
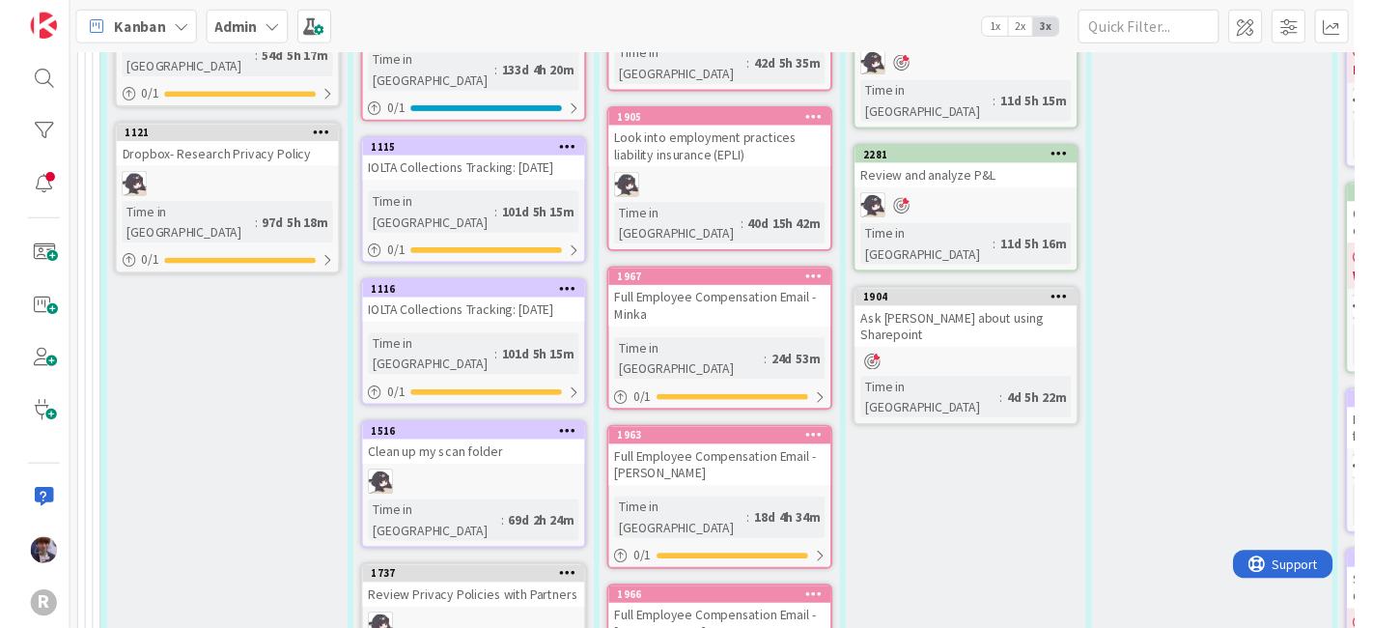
scroll to position [1154, 0]
